Goal: Complete application form

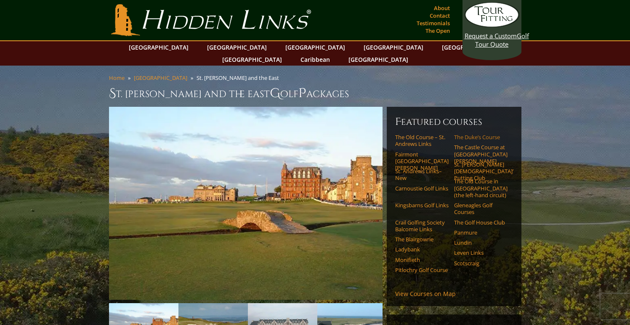
click at [457, 134] on link "The Duke’s Course" at bounding box center [480, 137] width 53 height 7
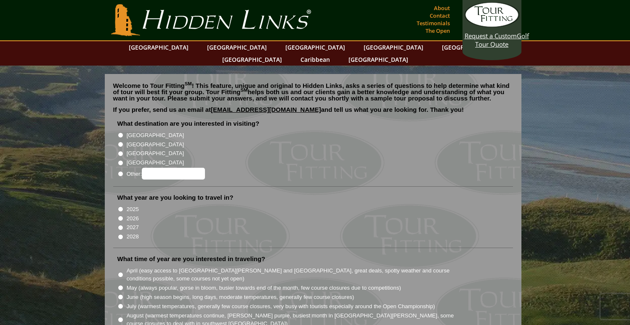
click at [122, 142] on input "[GEOGRAPHIC_DATA]" at bounding box center [120, 144] width 5 height 5
radio input "true"
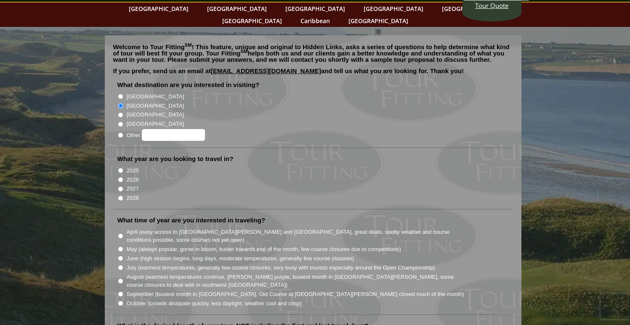
scroll to position [47, 0]
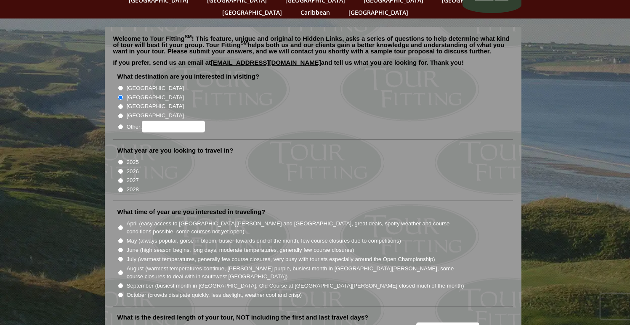
click at [121, 169] on input "2026" at bounding box center [120, 171] width 5 height 5
radio input "true"
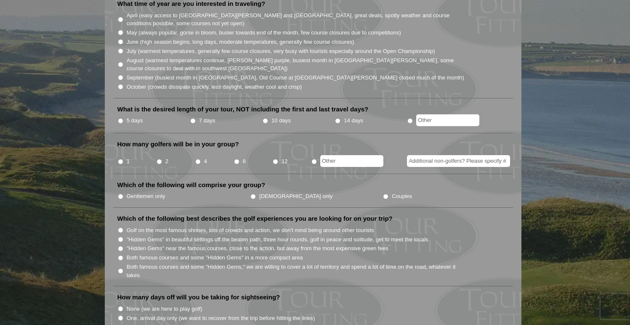
scroll to position [256, 0]
click at [160, 158] on input "2" at bounding box center [159, 160] width 5 height 5
radio input "true"
click at [383, 193] on input "Couples" at bounding box center [385, 195] width 5 height 5
radio input "true"
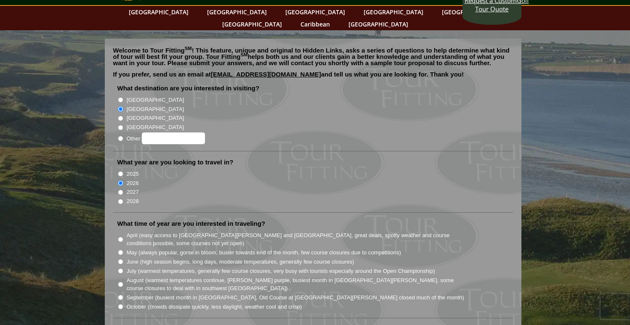
scroll to position [3, 0]
